Goal: Task Accomplishment & Management: Complete application form

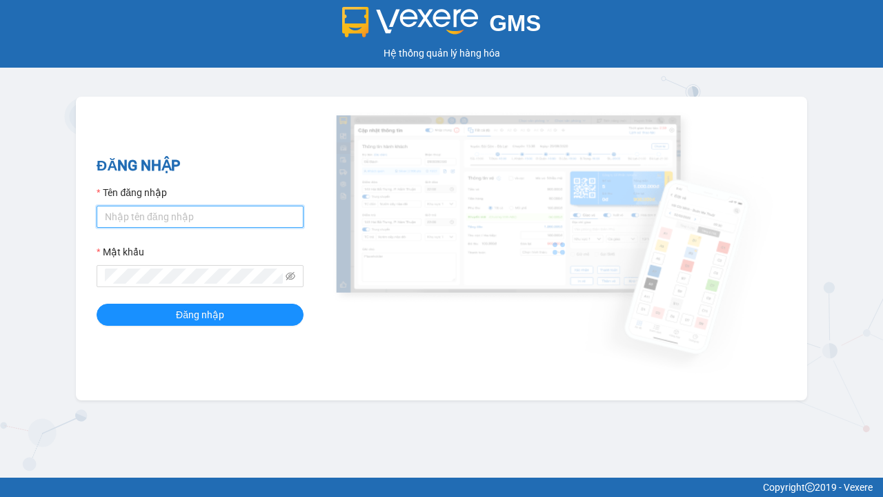
click at [200, 216] on input "Tên đăng nhập" at bounding box center [200, 217] width 207 height 22
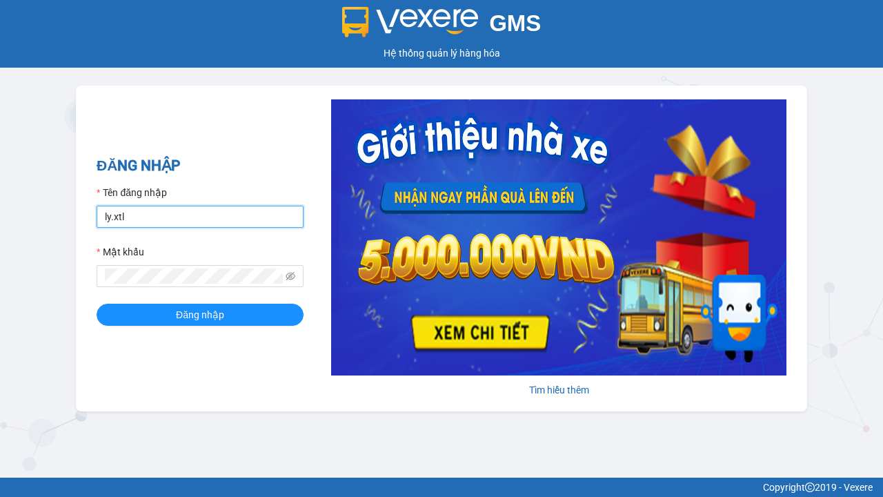
type input "ly.xtl"
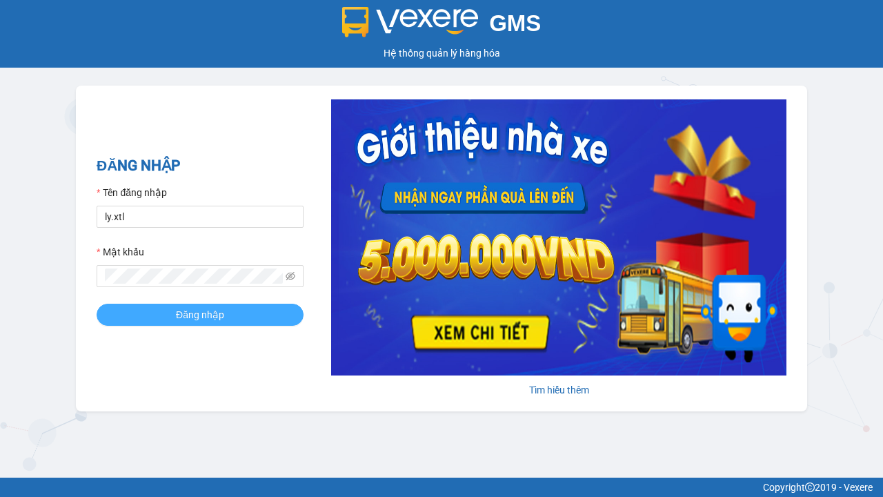
click at [200, 314] on span "Đăng nhập" at bounding box center [200, 314] width 48 height 15
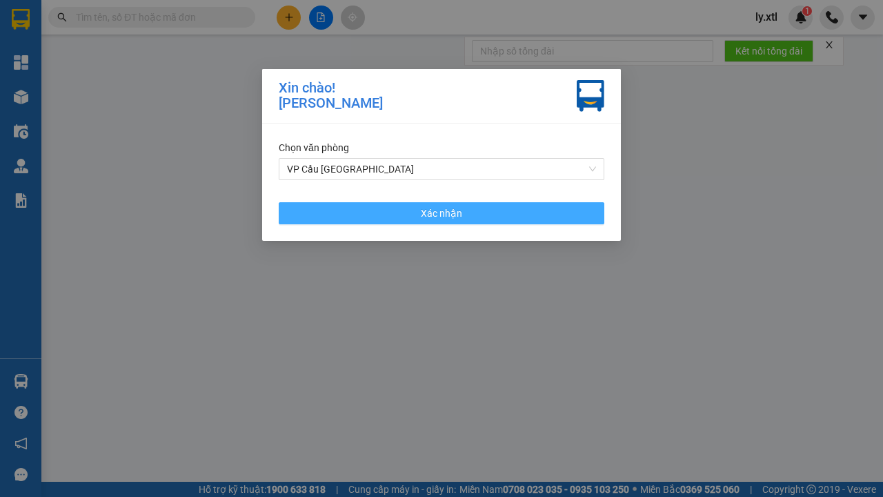
click at [441, 212] on span "Xác nhận" at bounding box center [441, 213] width 41 height 15
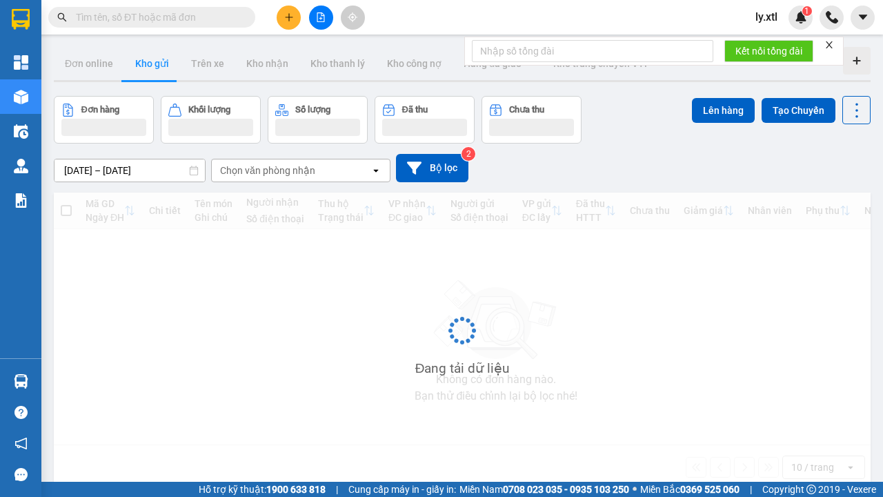
click at [288, 17] on icon "plus" at bounding box center [289, 17] width 8 height 1
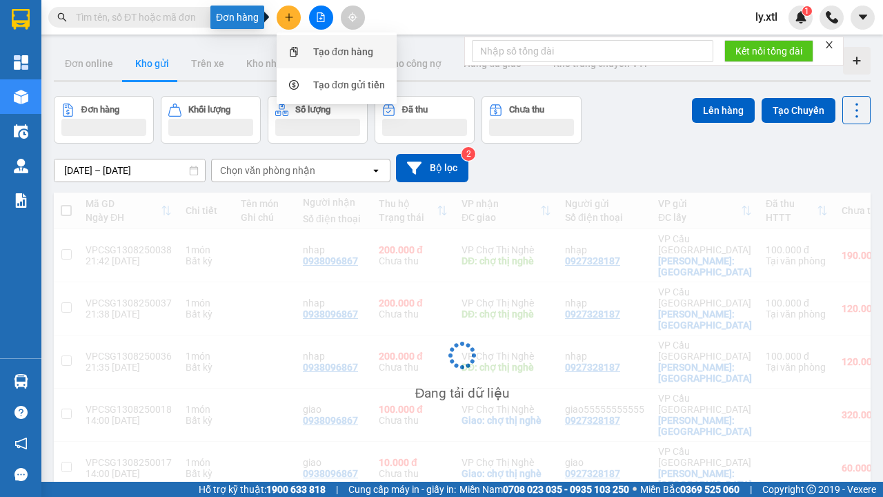
click at [344, 52] on div "Tạo đơn hàng" at bounding box center [343, 51] width 60 height 15
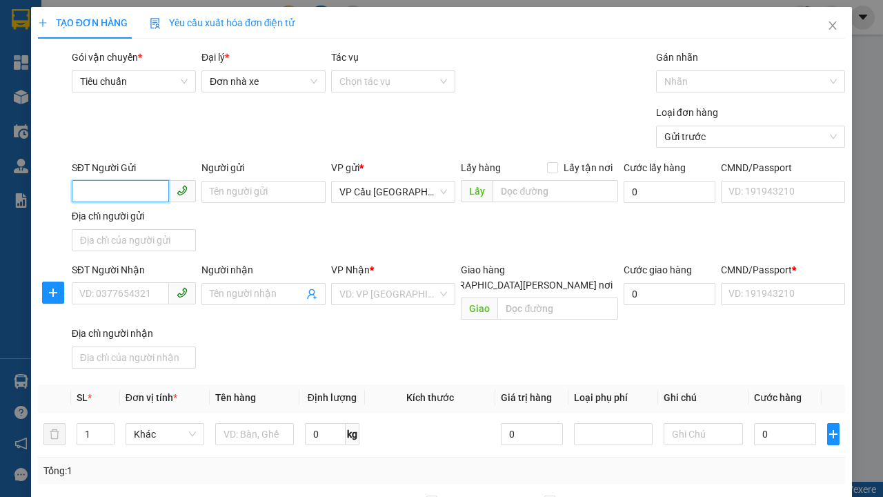
click at [120, 191] on input "SĐT Người Gửi" at bounding box center [120, 191] width 97 height 22
type input "0927328187"
click at [134, 219] on div "0927328187 - nhạp" at bounding box center [134, 219] width 108 height 15
type input "nhạp"
checkbox input "true"
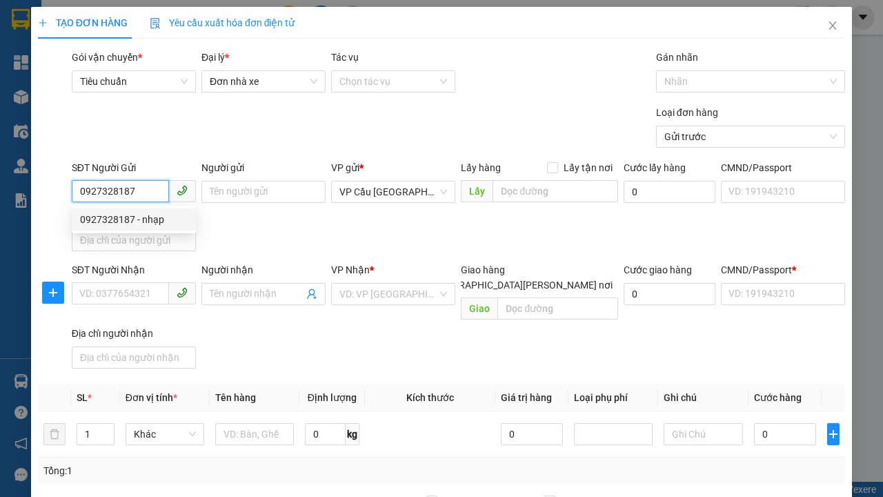
type input "[GEOGRAPHIC_DATA]"
type input "123456789112"
type input "0938096867"
type input "nhap"
type input "chợ thị nghè"
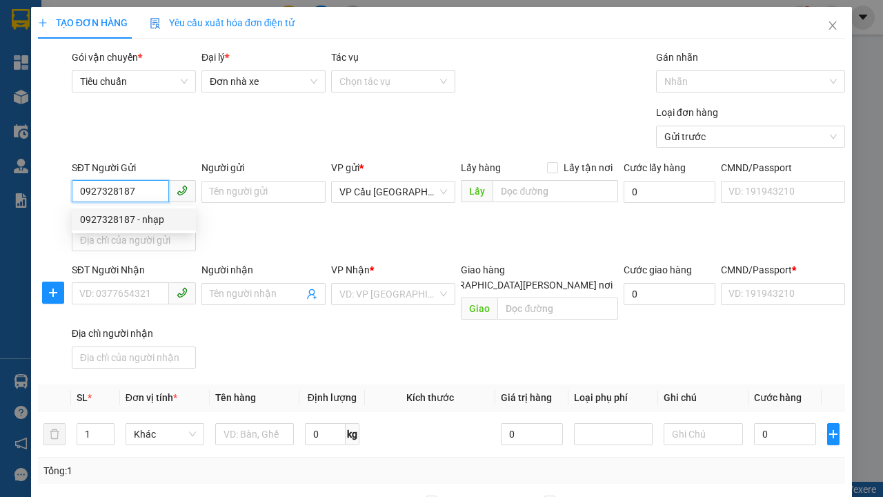
type input "10.000"
type input "123456789456"
type input "200.000"
type input "15.000"
type input "20.000"
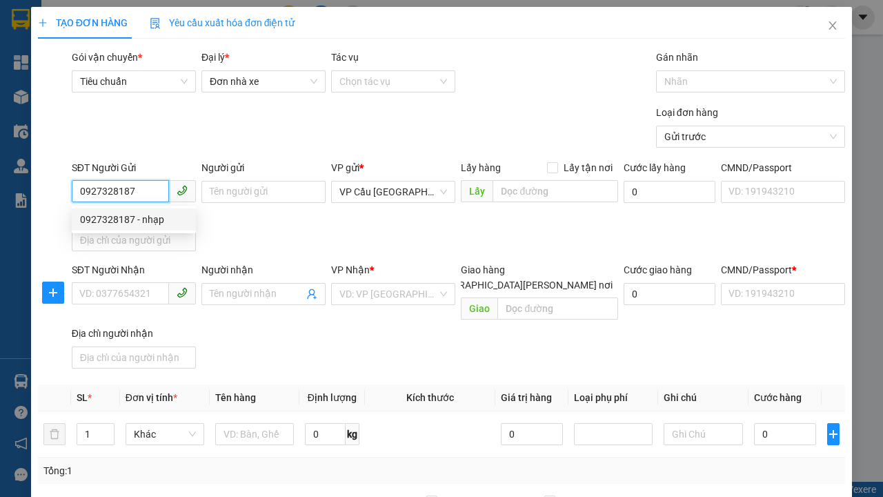
type input "20.000"
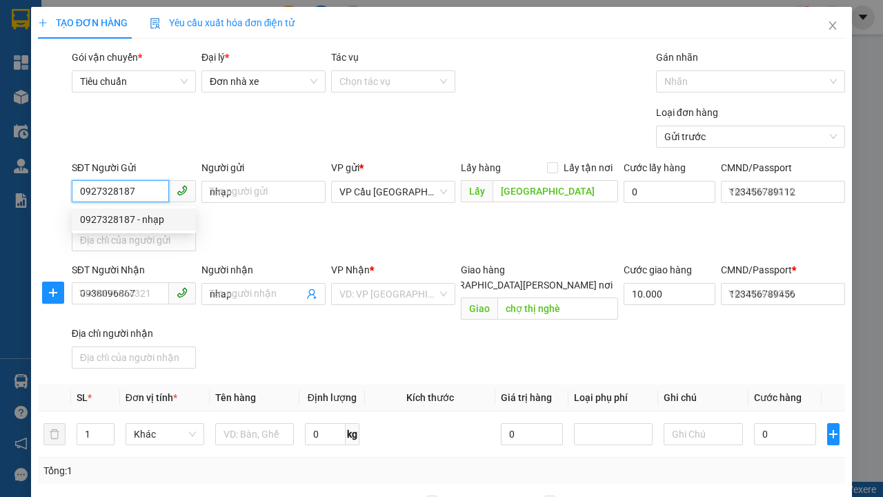
type input "320.000"
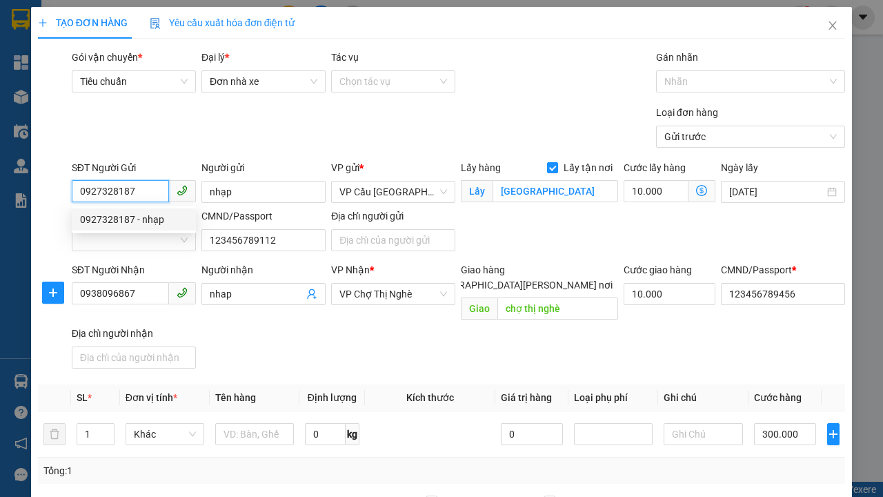
type input "0927328187"
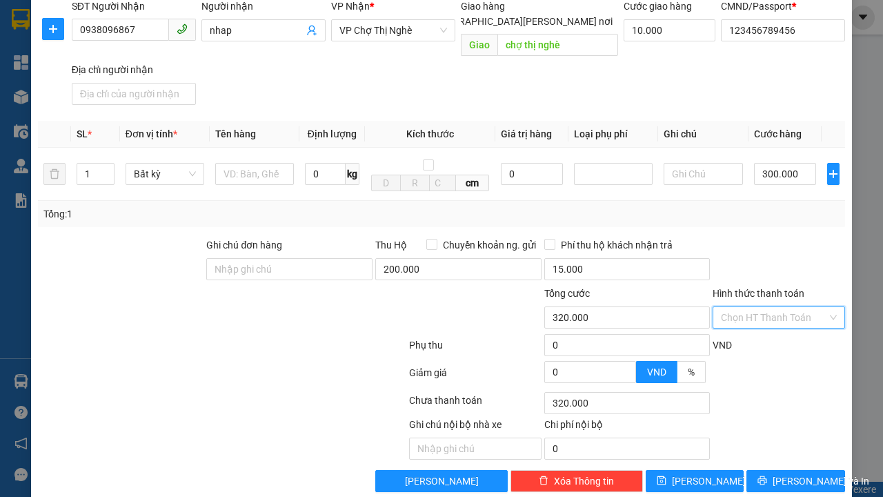
click at [774, 307] on input "Hình thức thanh toán" at bounding box center [774, 317] width 106 height 21
